Goal: Entertainment & Leisure: Consume media (video, audio)

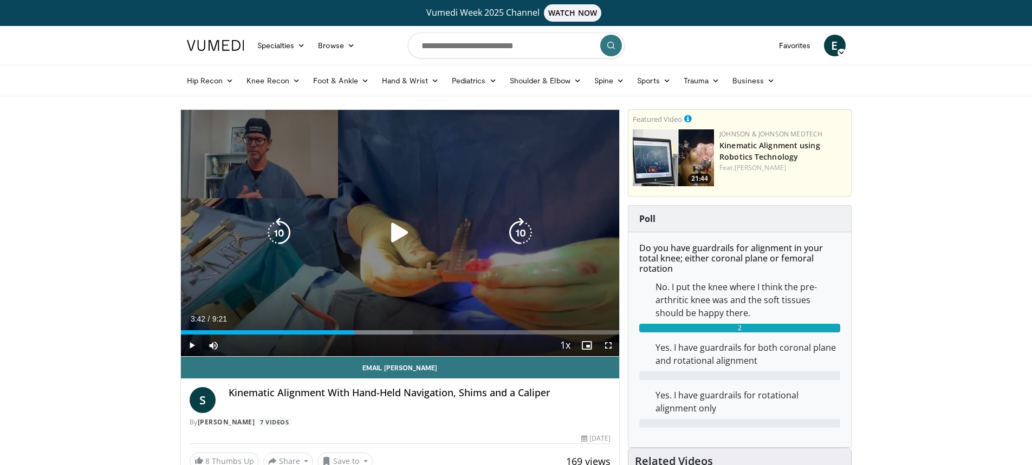
click at [403, 233] on icon "Video Player" at bounding box center [400, 233] width 30 height 30
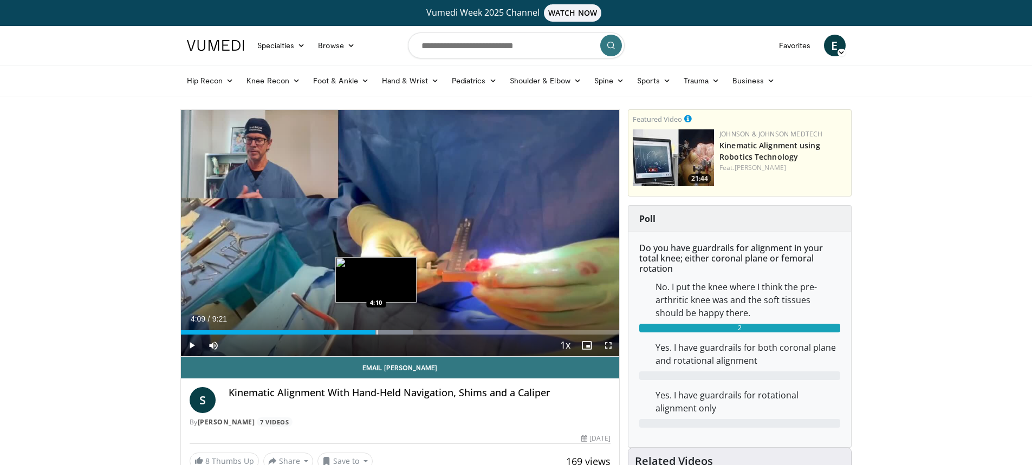
click at [377, 331] on div "Progress Bar" at bounding box center [377, 333] width 1 height 4
click at [390, 333] on div "Progress Bar" at bounding box center [390, 333] width 1 height 4
click at [407, 335] on div "Current Time 4:28 / Duration 9:21 Pause Skip Backward Skip Forward Mute Loaded …" at bounding box center [400, 346] width 439 height 22
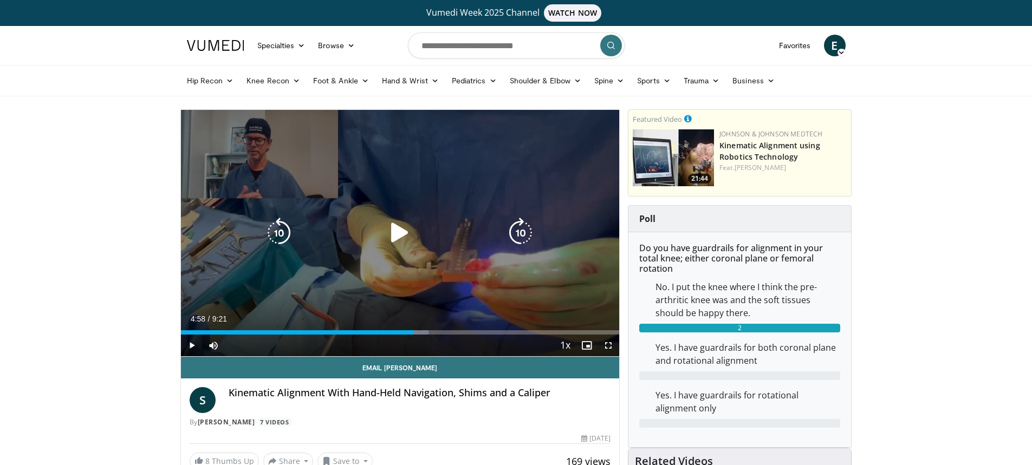
click at [415, 334] on div "Progress Bar" at bounding box center [398, 333] width 60 height 4
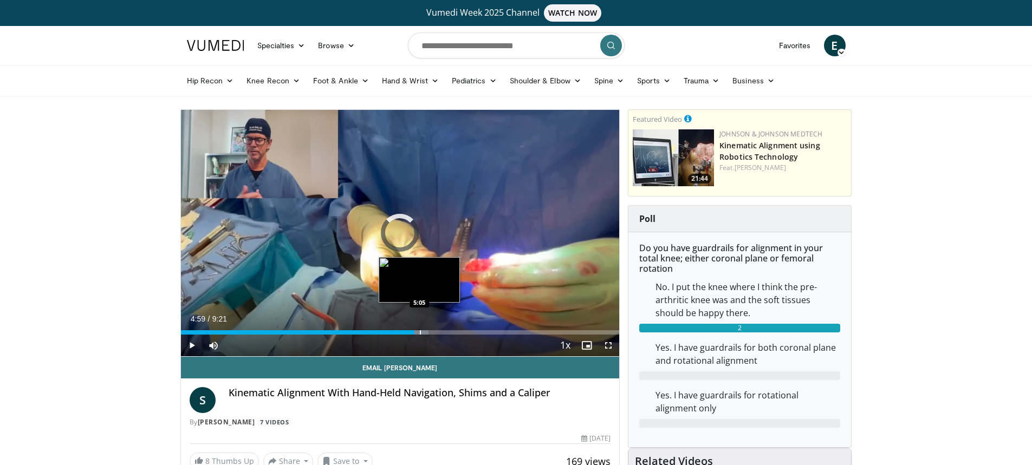
click at [420, 332] on div "Progress Bar" at bounding box center [420, 333] width 1 height 4
click at [432, 328] on div "Loaded : 58.25% 5:06 5:21" at bounding box center [400, 330] width 439 height 10
click at [447, 326] on div "Loaded : 64.13% 5:22 5:40" at bounding box center [400, 330] width 439 height 10
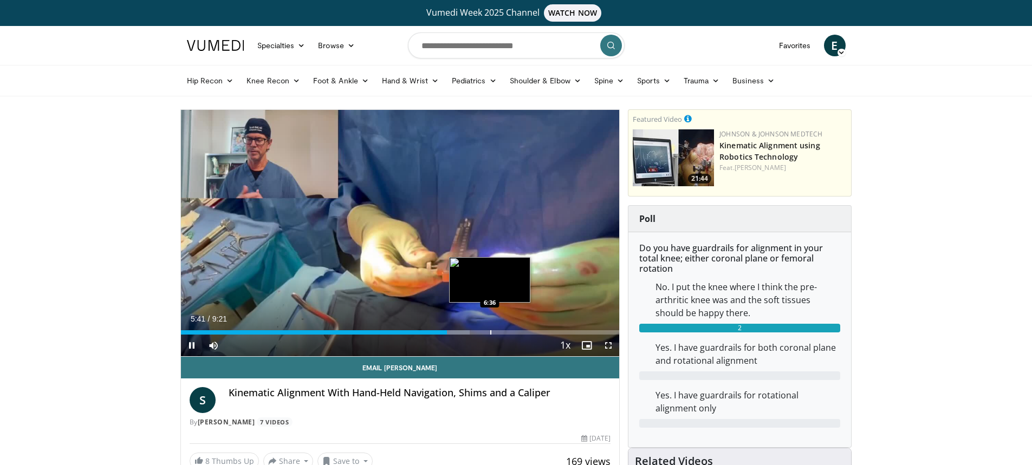
click at [491, 332] on div "Progress Bar" at bounding box center [490, 333] width 1 height 4
click at [513, 331] on div "Progress Bar" at bounding box center [513, 333] width 1 height 4
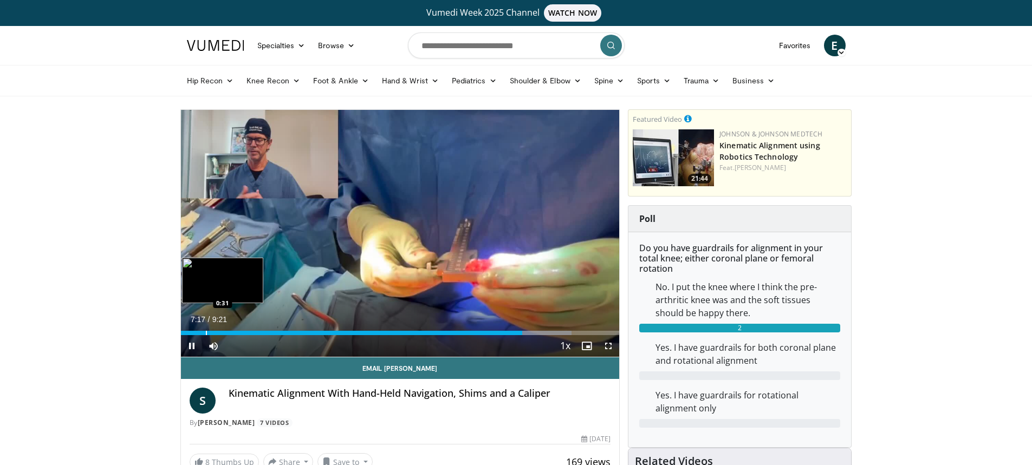
click at [205, 326] on div "Loaded : 89.07% 7:17 0:31" at bounding box center [400, 330] width 439 height 10
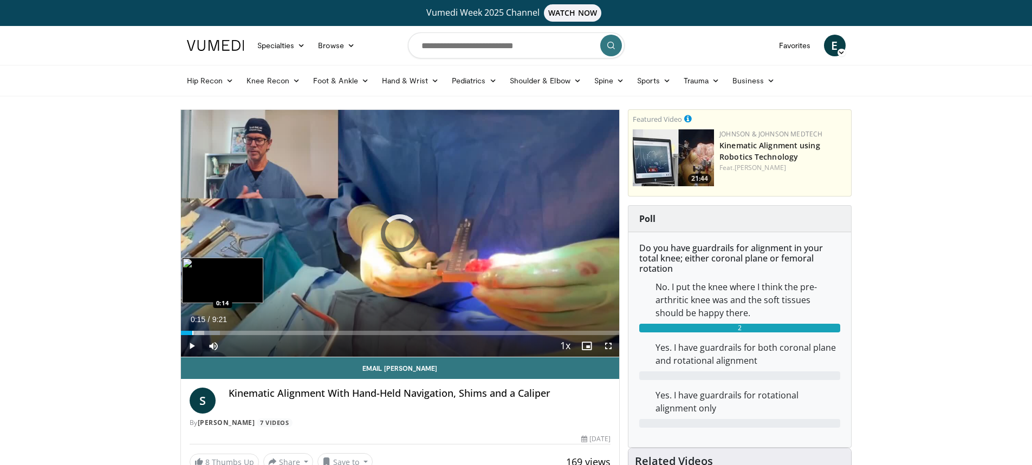
click at [192, 332] on div "Progress Bar" at bounding box center [192, 333] width 1 height 4
click at [187, 332] on div "Progress Bar" at bounding box center [187, 333] width 1 height 4
click at [184, 332] on div "Progress Bar" at bounding box center [184, 333] width 1 height 4
click at [193, 331] on div "Progress Bar" at bounding box center [193, 333] width 1 height 4
click at [197, 331] on div "Progress Bar" at bounding box center [196, 333] width 1 height 4
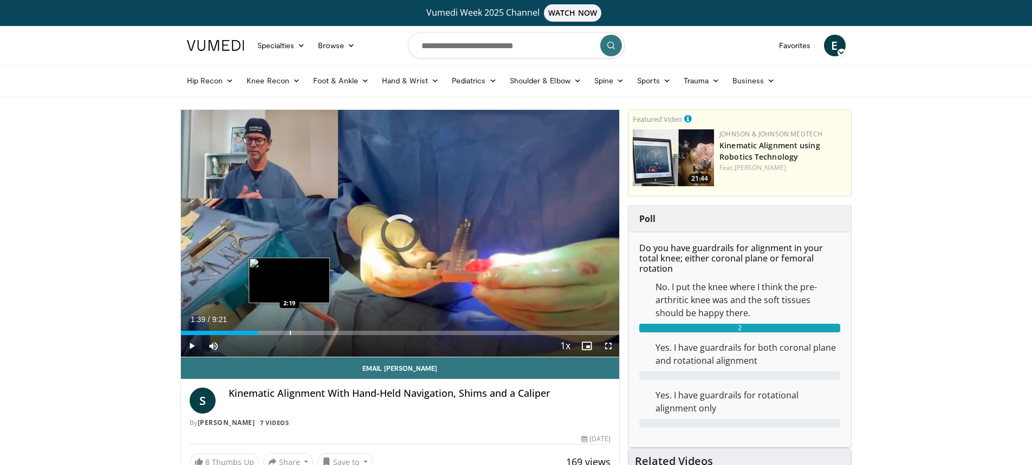
drag, startPoint x: 210, startPoint y: 329, endPoint x: 308, endPoint y: 329, distance: 97.5
click at [308, 329] on div "Loaded : 0.00% 2:18 2:19" at bounding box center [400, 330] width 439 height 10
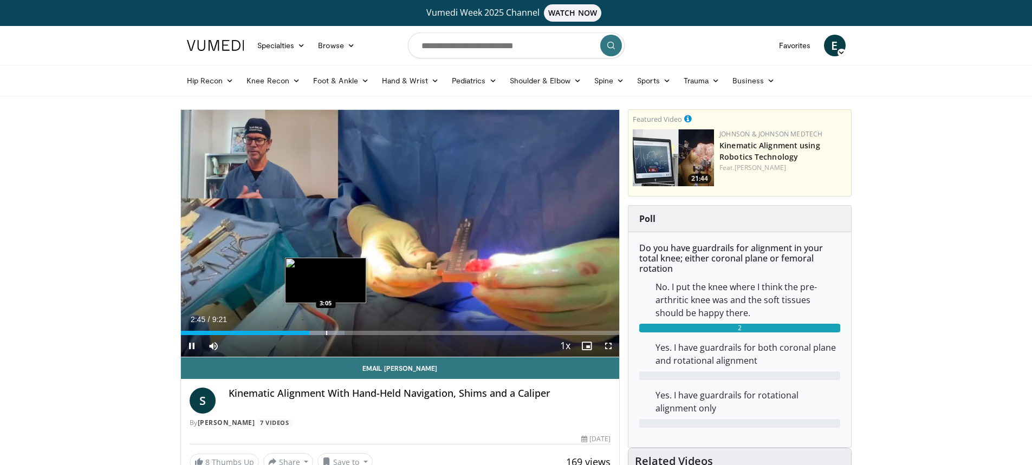
drag, startPoint x: 326, startPoint y: 335, endPoint x: 339, endPoint y: 332, distance: 13.3
click at [326, 335] on div "Progress Bar" at bounding box center [326, 333] width 1 height 4
click at [342, 332] on div "Progress Bar" at bounding box center [342, 333] width 1 height 4
click at [352, 331] on div "Loaded : 44.54% 3:27 3:39" at bounding box center [400, 330] width 439 height 10
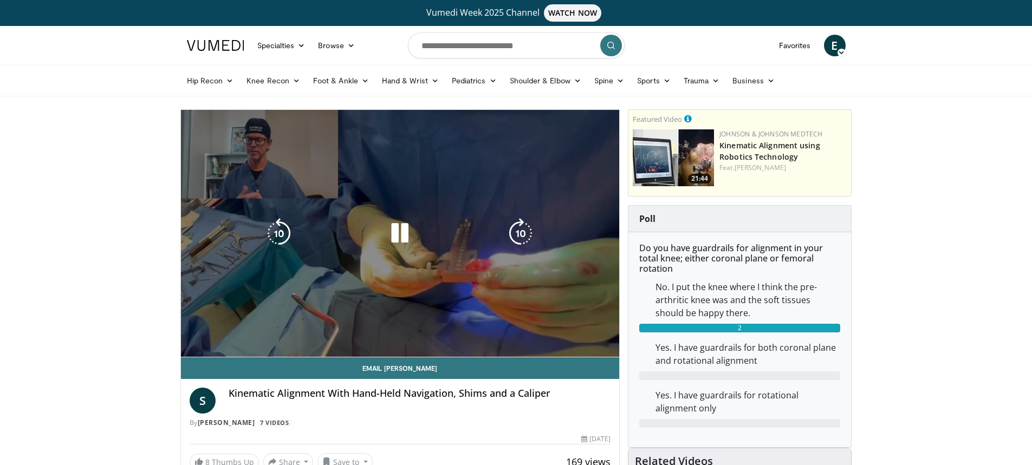
click at [368, 329] on video-js "**********" at bounding box center [400, 234] width 439 height 248
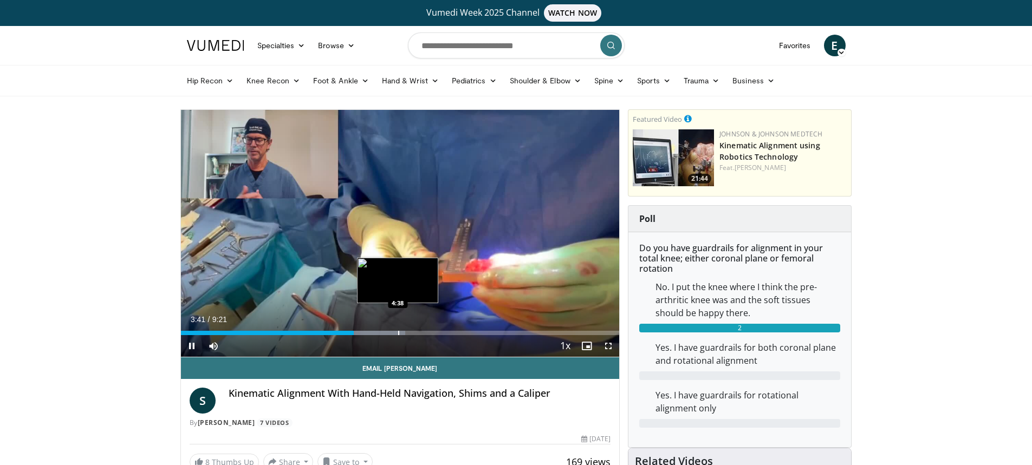
click at [398, 328] on div "Loaded : 51.19% 3:41 4:38" at bounding box center [400, 330] width 439 height 10
click at [413, 326] on div "Loaded : 60.57% 4:39 4:57" at bounding box center [400, 330] width 439 height 10
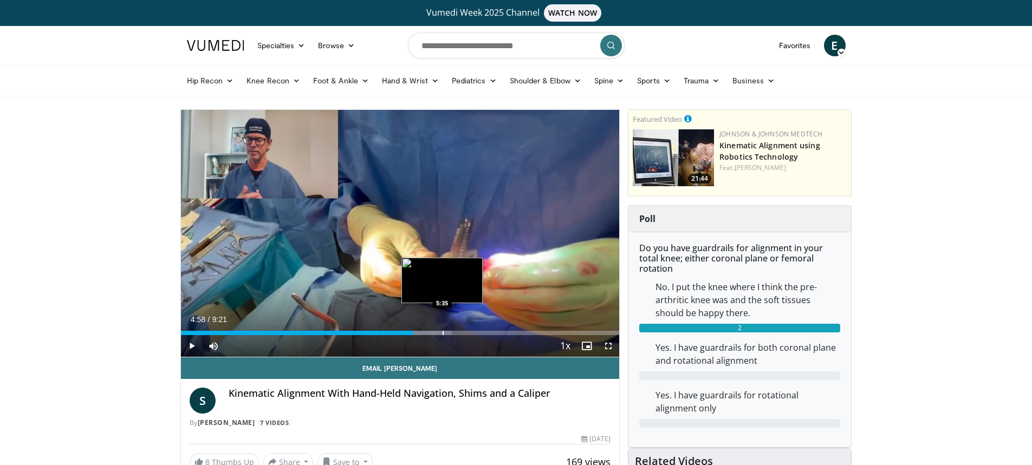
click at [443, 330] on div "Loaded : 61.78% 4:58 5:35" at bounding box center [400, 330] width 439 height 10
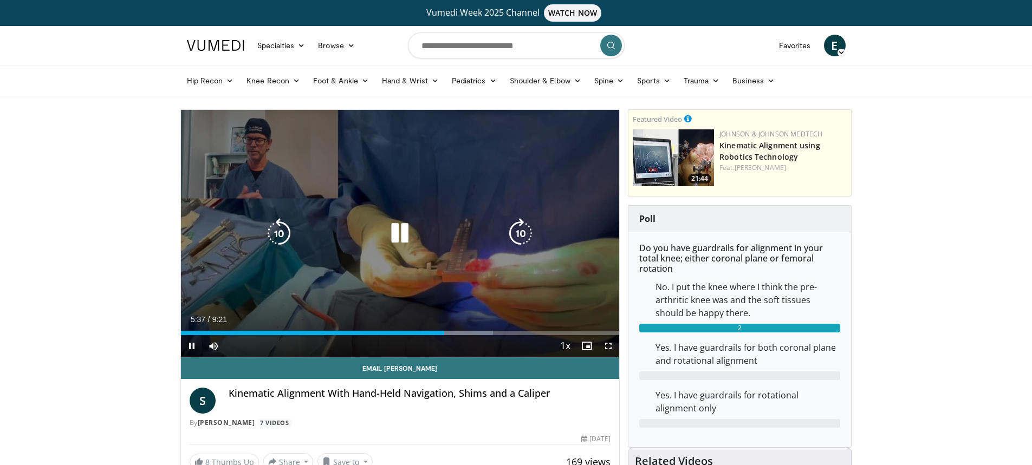
click at [501, 177] on div "10 seconds Tap to unmute" at bounding box center [400, 233] width 439 height 247
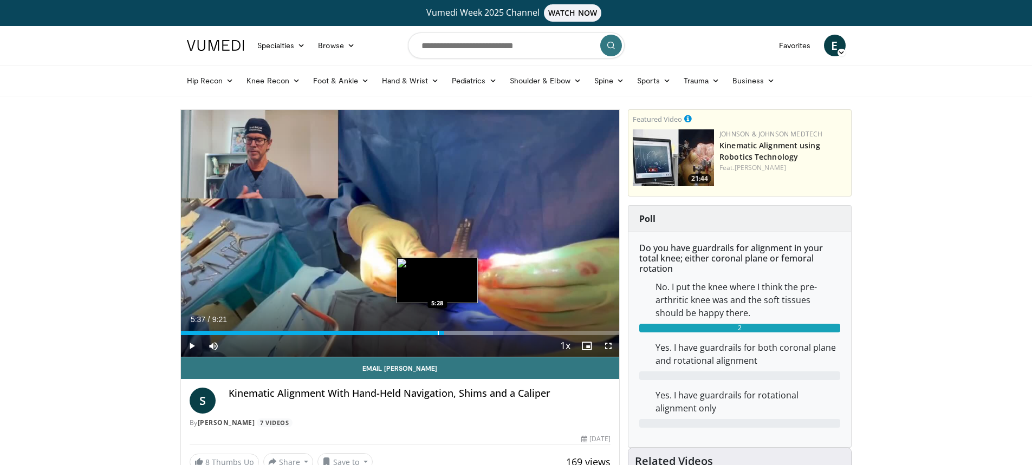
click at [436, 328] on div "Loaded : 71.26% 5:37 5:28" at bounding box center [400, 330] width 439 height 10
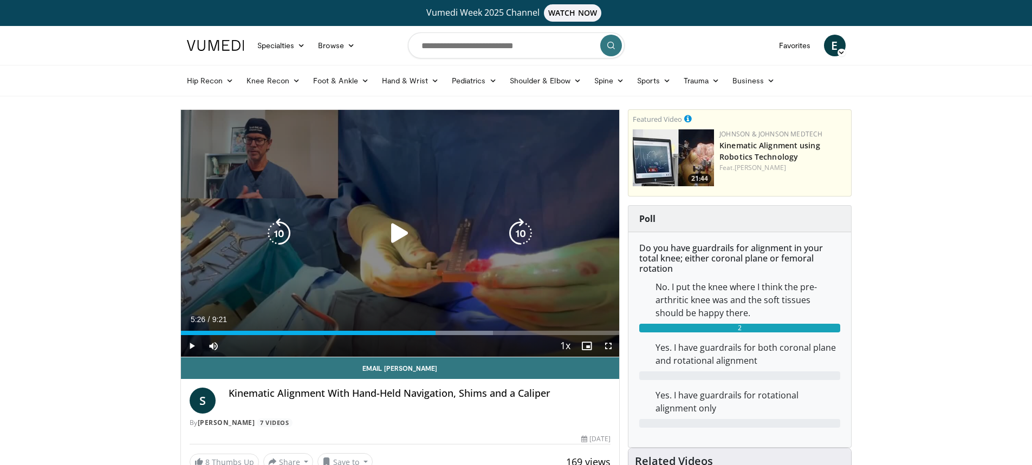
click at [418, 234] on div "Video Player" at bounding box center [399, 234] width 263 height 22
click at [396, 225] on icon "Video Player" at bounding box center [400, 233] width 30 height 30
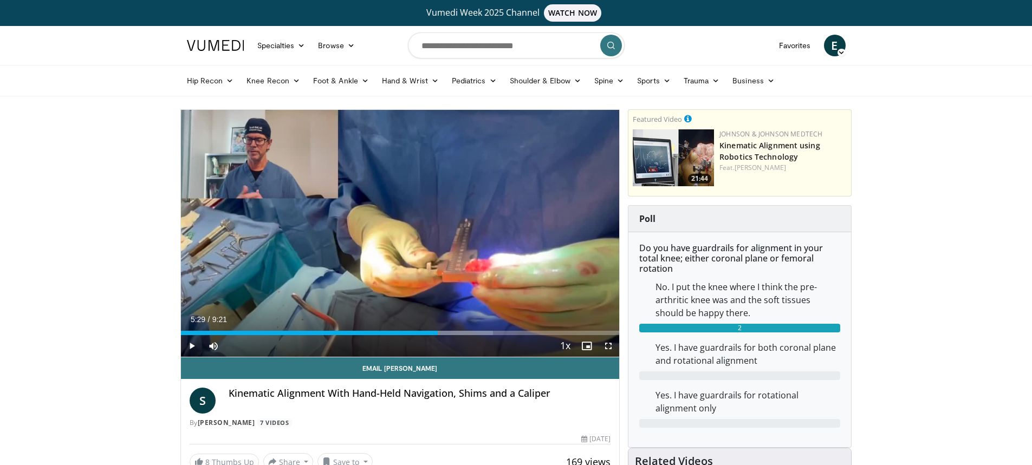
click at [396, 225] on div "10 seconds Tap to unmute" at bounding box center [400, 233] width 439 height 247
